Goal: Task Accomplishment & Management: Use online tool/utility

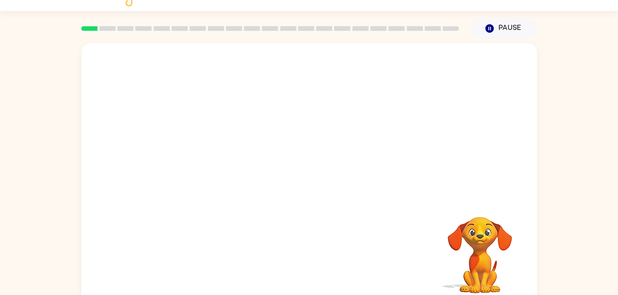
scroll to position [28, 0]
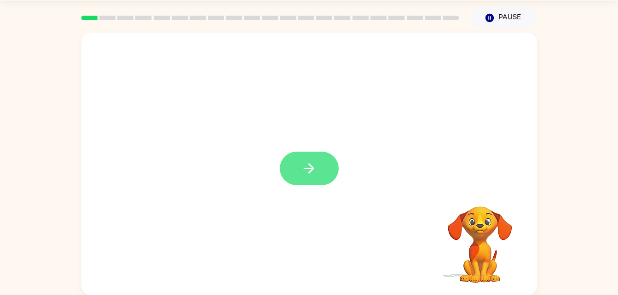
click at [309, 162] on icon "button" at bounding box center [309, 169] width 16 height 16
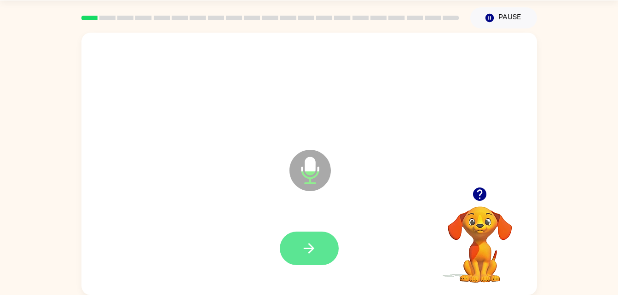
click at [308, 252] on icon "button" at bounding box center [309, 249] width 16 height 16
click at [313, 248] on icon "button" at bounding box center [309, 248] width 11 height 11
click at [482, 195] on icon "button" at bounding box center [479, 194] width 13 height 13
click at [316, 238] on button "button" at bounding box center [309, 249] width 59 height 34
click at [305, 239] on button "button" at bounding box center [309, 249] width 59 height 34
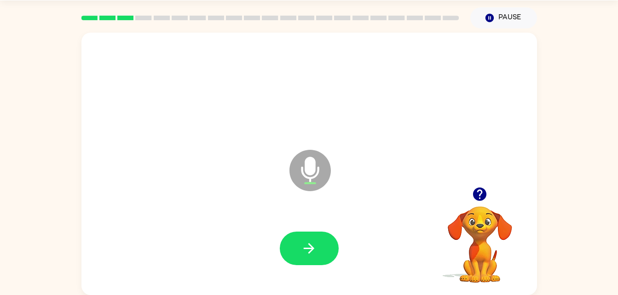
click at [481, 209] on video "Your browser must support playing .mp4 files to use Literably. Please try using…" at bounding box center [480, 238] width 92 height 92
click at [482, 202] on icon "button" at bounding box center [480, 194] width 16 height 16
click at [472, 195] on video "Your browser must support playing .mp4 files to use Literably. Please try using…" at bounding box center [480, 238] width 92 height 92
click at [318, 250] on button "button" at bounding box center [309, 249] width 59 height 34
click at [471, 196] on button "button" at bounding box center [479, 194] width 23 height 23
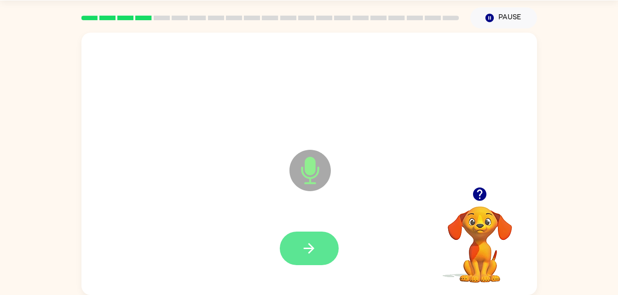
click at [305, 243] on icon "button" at bounding box center [309, 249] width 16 height 16
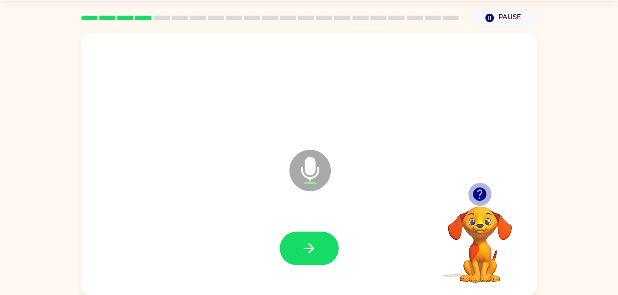
click at [485, 188] on icon "button" at bounding box center [480, 194] width 16 height 16
click at [315, 271] on div at bounding box center [309, 248] width 437 height 75
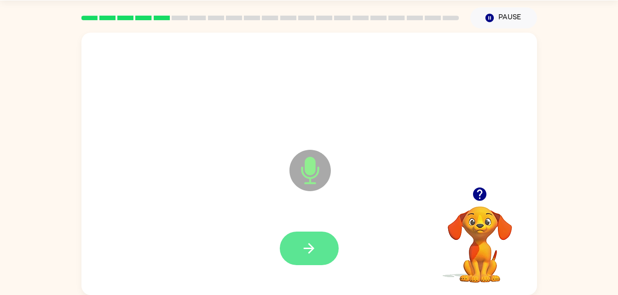
click at [307, 259] on button "button" at bounding box center [309, 249] width 59 height 34
click at [312, 256] on icon "button" at bounding box center [309, 249] width 16 height 16
click at [313, 248] on icon "button" at bounding box center [309, 248] width 11 height 11
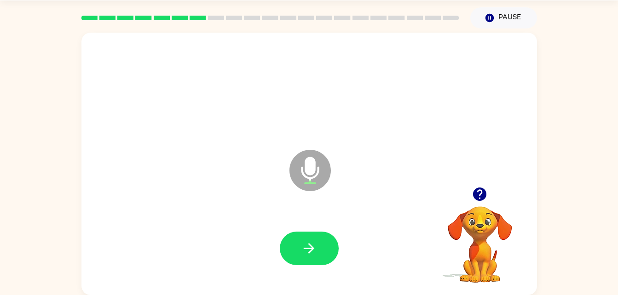
click at [477, 189] on icon "button" at bounding box center [479, 194] width 13 height 13
click at [474, 190] on icon "button" at bounding box center [480, 194] width 16 height 16
click at [479, 199] on icon "button" at bounding box center [479, 194] width 13 height 13
click at [477, 197] on icon "button" at bounding box center [479, 194] width 13 height 13
click at [483, 190] on icon "button" at bounding box center [479, 194] width 13 height 13
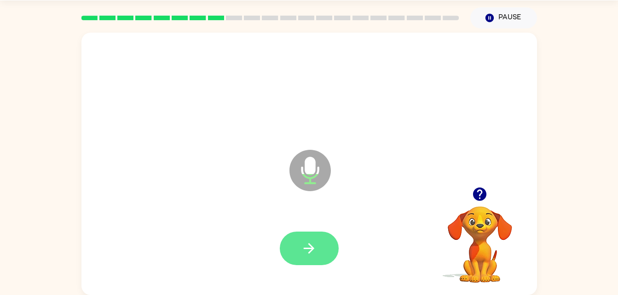
click at [311, 244] on icon "button" at bounding box center [309, 249] width 16 height 16
click at [311, 245] on icon "button" at bounding box center [309, 249] width 16 height 16
click at [310, 237] on button "button" at bounding box center [309, 249] width 59 height 34
click at [479, 196] on icon "button" at bounding box center [479, 194] width 13 height 13
click at [308, 252] on icon "button" at bounding box center [309, 249] width 16 height 16
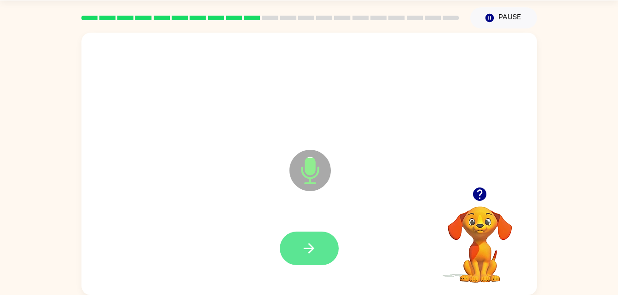
click at [319, 248] on button "button" at bounding box center [309, 249] width 59 height 34
click at [313, 245] on icon "button" at bounding box center [309, 249] width 16 height 16
click at [310, 238] on button "button" at bounding box center [309, 249] width 59 height 34
click at [311, 247] on icon "button" at bounding box center [309, 248] width 11 height 11
click at [314, 243] on icon "button" at bounding box center [309, 249] width 16 height 16
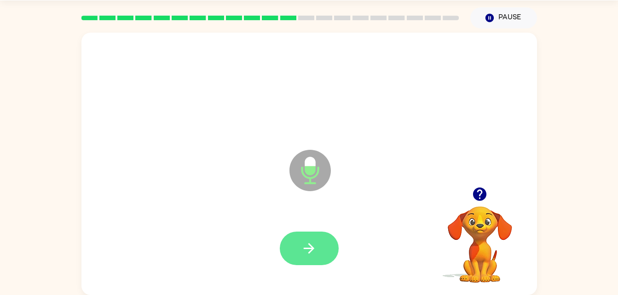
click at [307, 239] on button "button" at bounding box center [309, 249] width 59 height 34
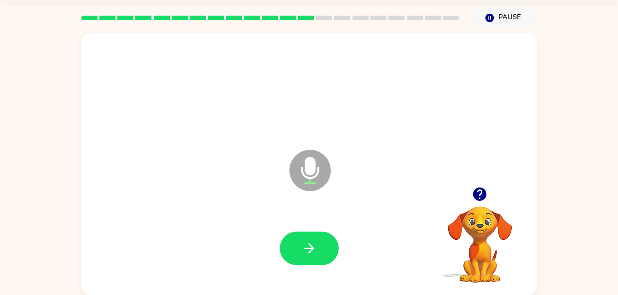
click at [483, 194] on icon "button" at bounding box center [479, 194] width 13 height 13
click at [315, 244] on icon "button" at bounding box center [309, 249] width 16 height 16
click at [308, 247] on icon "button" at bounding box center [309, 249] width 16 height 16
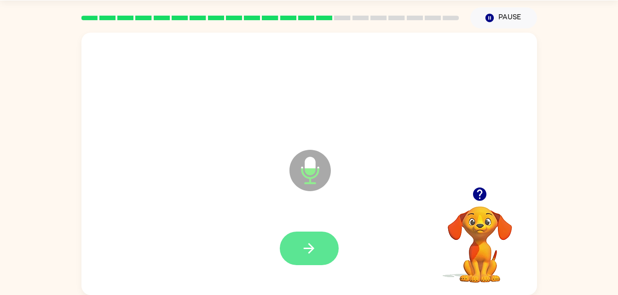
click at [318, 251] on button "button" at bounding box center [309, 249] width 59 height 34
click at [312, 238] on button "button" at bounding box center [309, 249] width 59 height 34
click at [318, 242] on button "button" at bounding box center [309, 249] width 59 height 34
click at [308, 242] on icon "button" at bounding box center [309, 249] width 16 height 16
click at [314, 236] on button "button" at bounding box center [309, 249] width 59 height 34
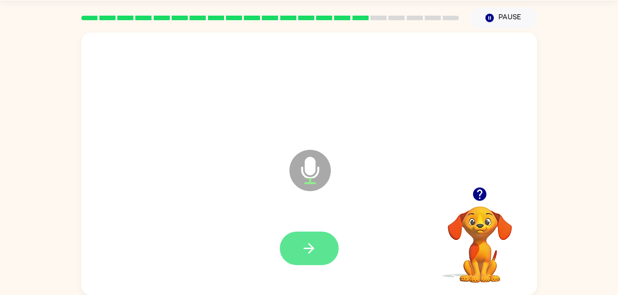
click at [314, 261] on button "button" at bounding box center [309, 249] width 59 height 34
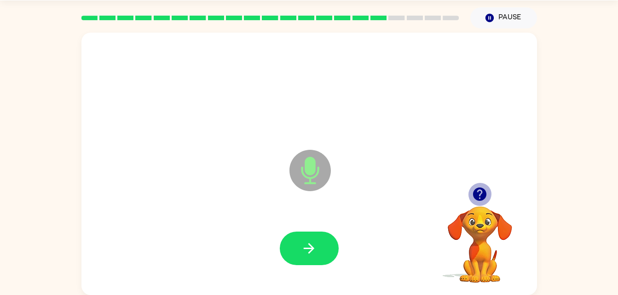
click at [474, 204] on button "button" at bounding box center [479, 194] width 23 height 23
click at [472, 205] on div at bounding box center [480, 194] width 92 height 23
click at [479, 193] on icon "button" at bounding box center [479, 194] width 13 height 13
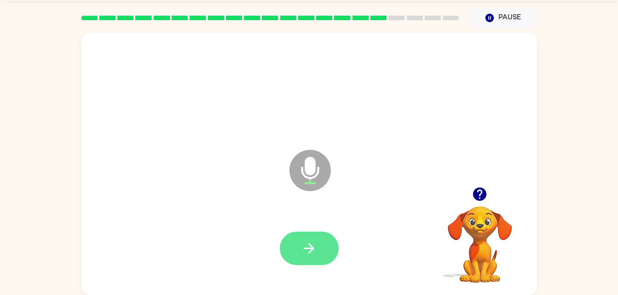
click at [316, 256] on icon "button" at bounding box center [309, 249] width 16 height 16
click at [478, 211] on video "Your browser must support playing .mp4 files to use Literably. Please try using…" at bounding box center [480, 238] width 92 height 92
click at [474, 201] on icon "button" at bounding box center [480, 194] width 16 height 16
click at [312, 251] on icon "button" at bounding box center [309, 248] width 11 height 11
click at [312, 248] on icon "button" at bounding box center [309, 248] width 11 height 11
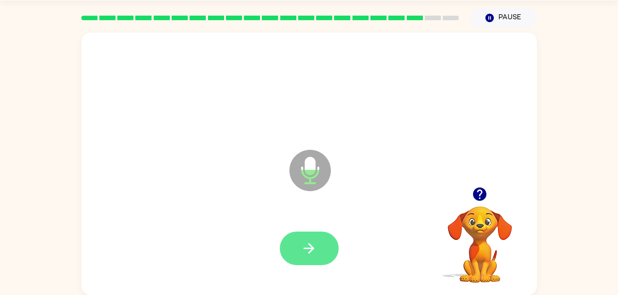
click at [307, 255] on icon "button" at bounding box center [309, 249] width 16 height 16
click at [318, 246] on button "button" at bounding box center [309, 249] width 59 height 34
click at [304, 249] on icon "button" at bounding box center [309, 248] width 11 height 11
click at [317, 250] on button "button" at bounding box center [309, 249] width 59 height 34
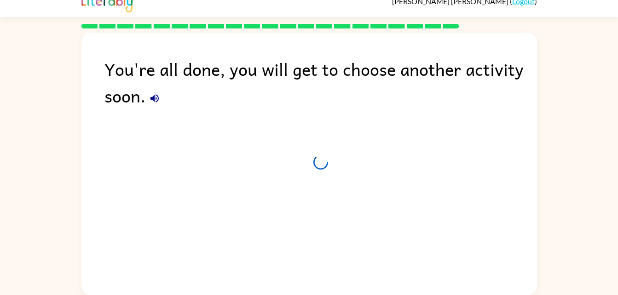
scroll to position [12, 0]
